Goal: Task Accomplishment & Management: Manage account settings

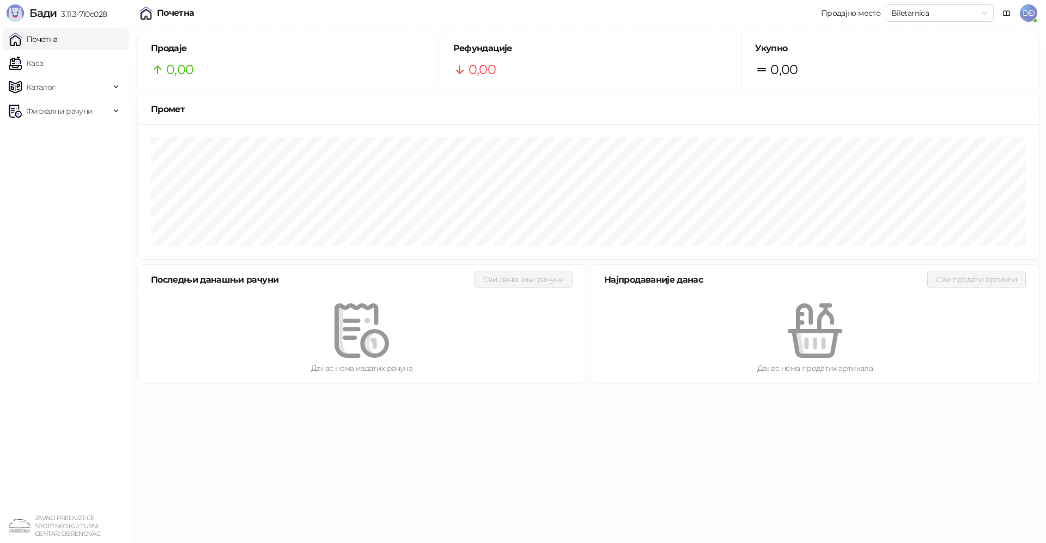
click at [16, 13] on img at bounding box center [15, 12] width 17 height 17
click at [1026, 11] on span "DĐ" at bounding box center [1028, 12] width 17 height 17
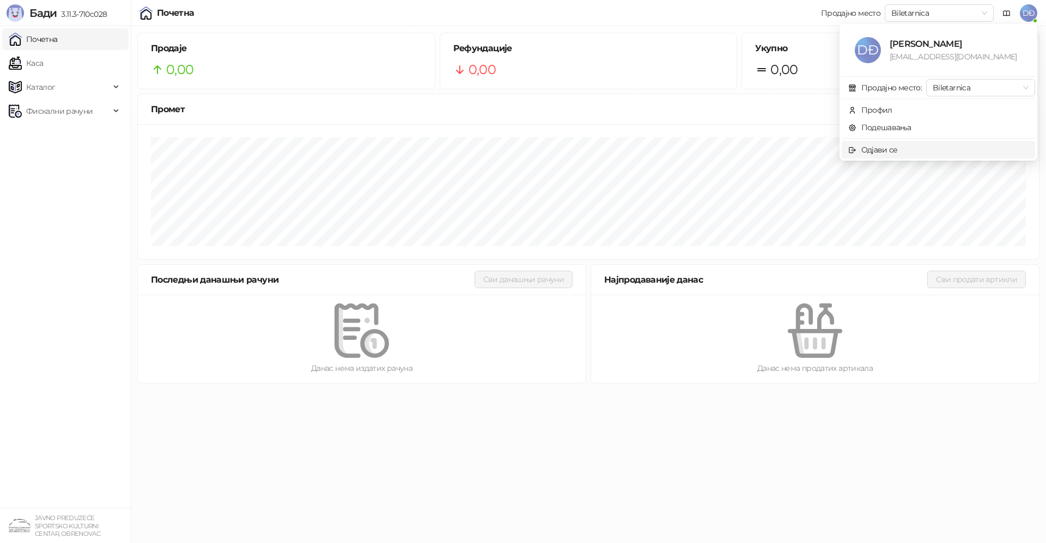
click at [879, 148] on div "Одјави се" at bounding box center [880, 150] width 37 height 12
